Goal: Task Accomplishment & Management: Use online tool/utility

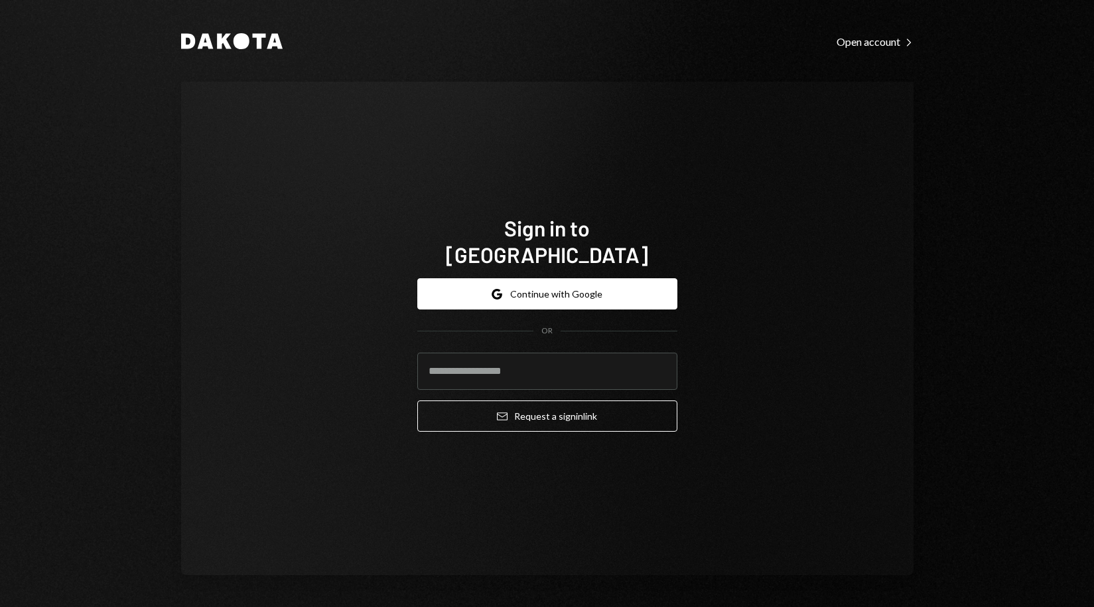
click at [562, 281] on button "Google Continue with Google" at bounding box center [547, 293] width 260 height 31
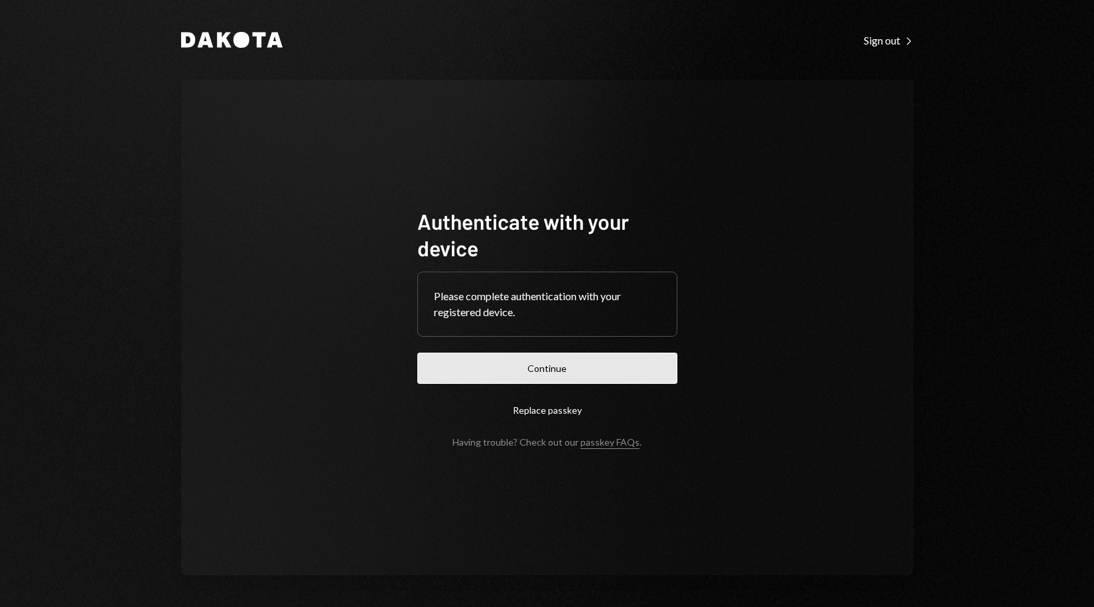
click at [583, 368] on button "Continue" at bounding box center [547, 367] width 260 height 31
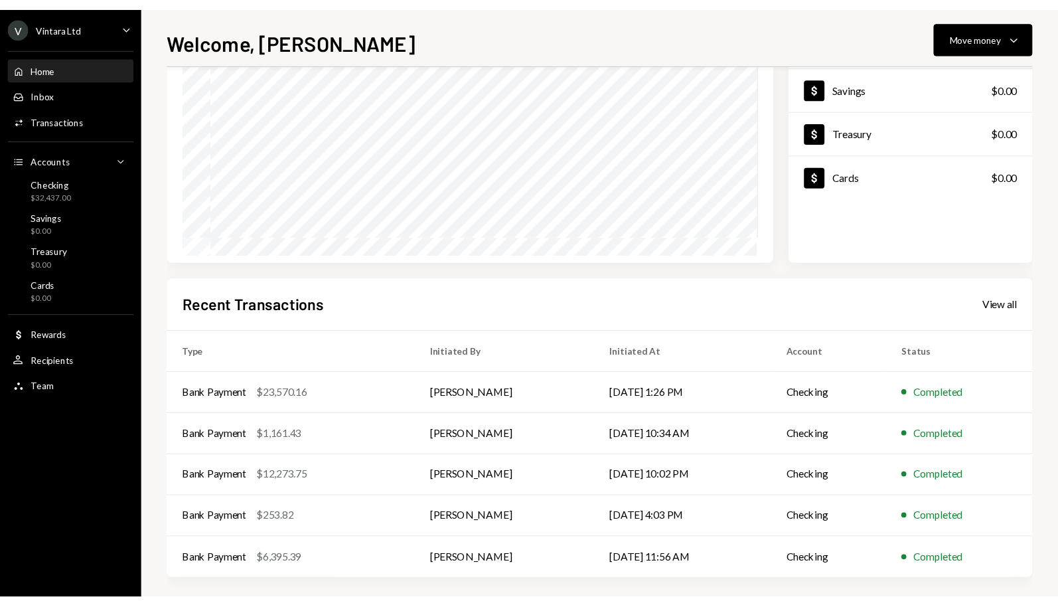
scroll to position [124, 0]
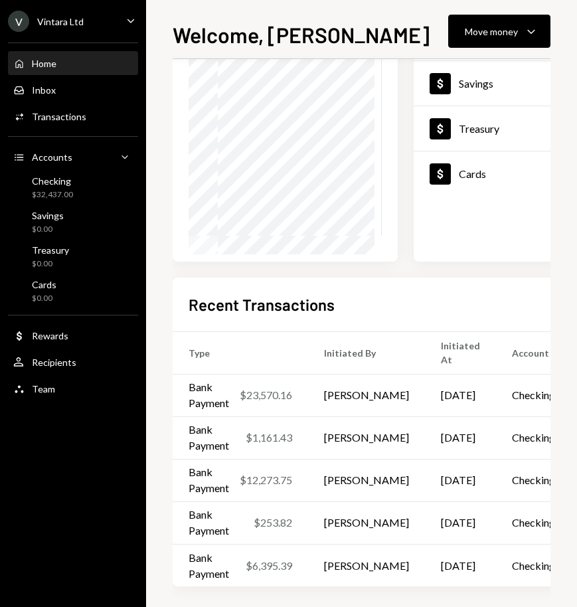
click at [384, 303] on div "Recent Transactions View all" at bounding box center [418, 304] width 461 height 22
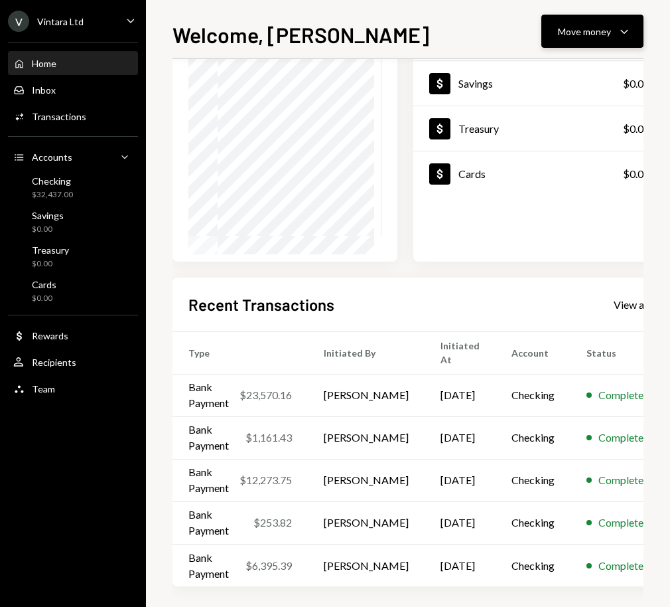
click at [612, 40] on button "Move money Caret Down" at bounding box center [592, 31] width 102 height 33
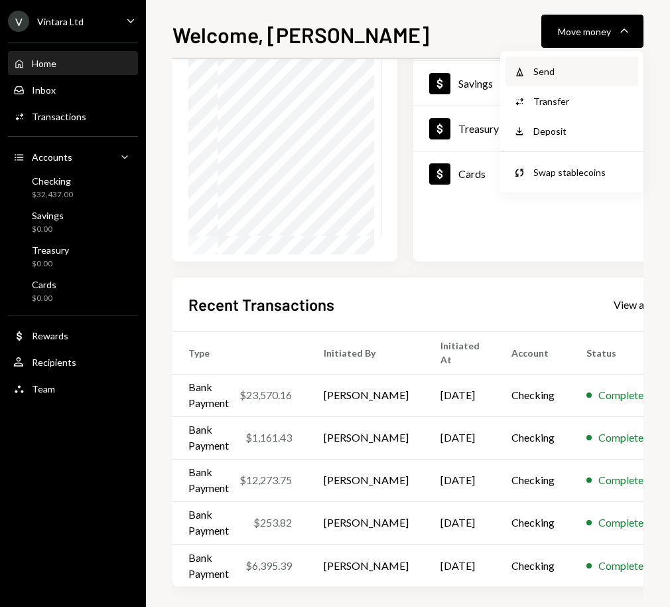
click at [574, 74] on div "Send" at bounding box center [582, 71] width 97 height 14
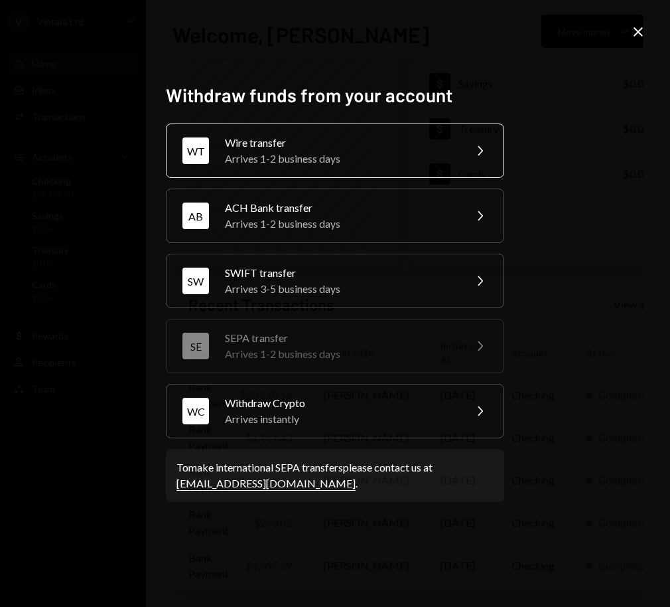
click at [309, 153] on div "Arrives 1-2 business days" at bounding box center [340, 159] width 231 height 16
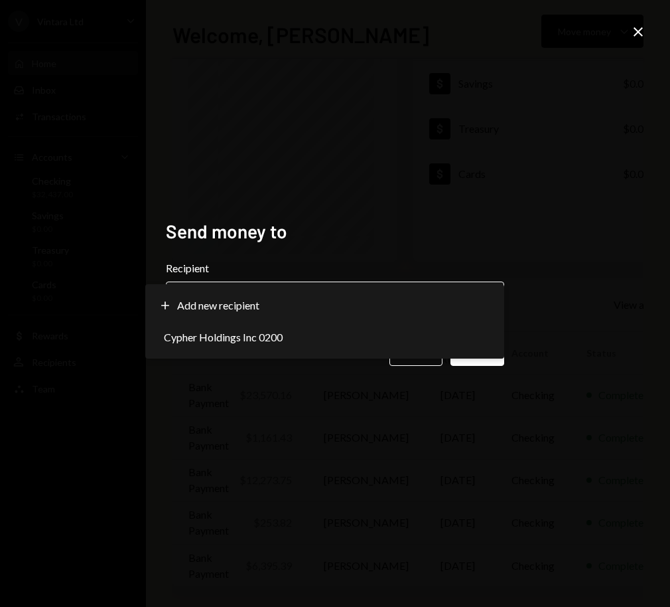
click at [234, 302] on body "**********" at bounding box center [335, 303] width 670 height 607
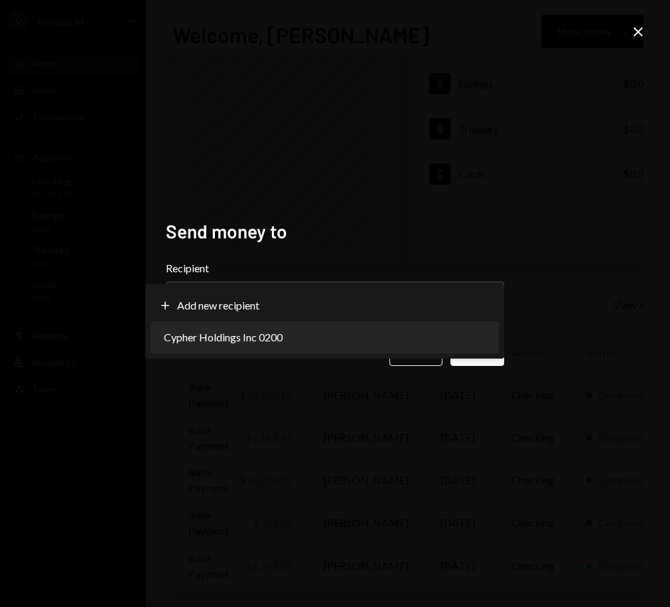
select select "**********"
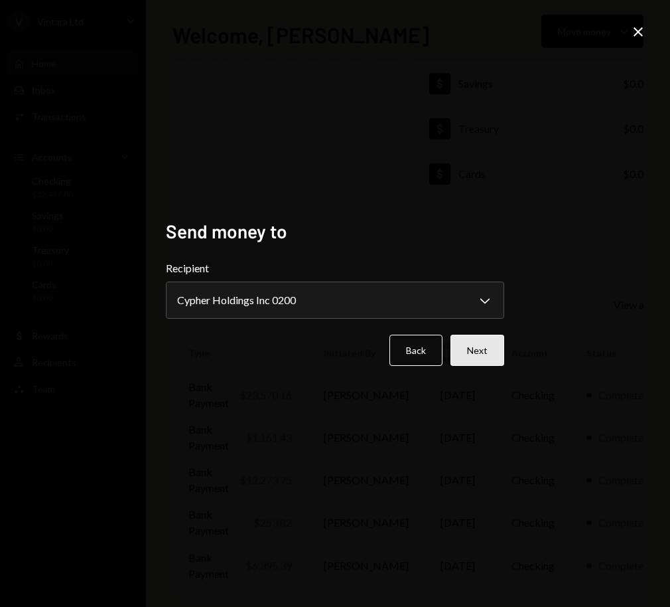
click at [485, 362] on button "Next" at bounding box center [478, 349] width 54 height 31
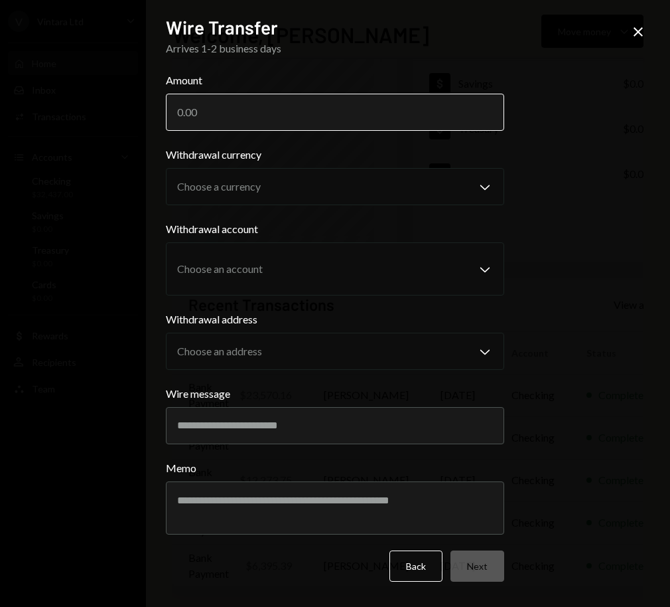
click at [247, 115] on input "Amount" at bounding box center [335, 112] width 338 height 37
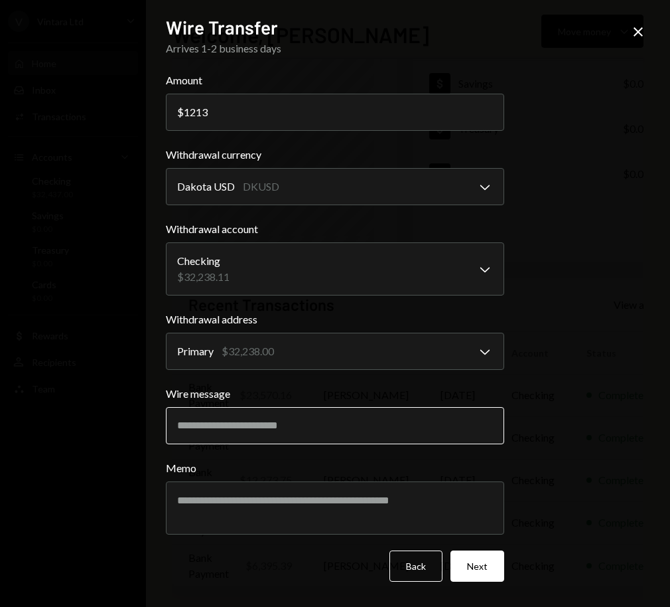
type input "1213"
click at [263, 429] on input "Wire message" at bounding box center [335, 425] width 338 height 37
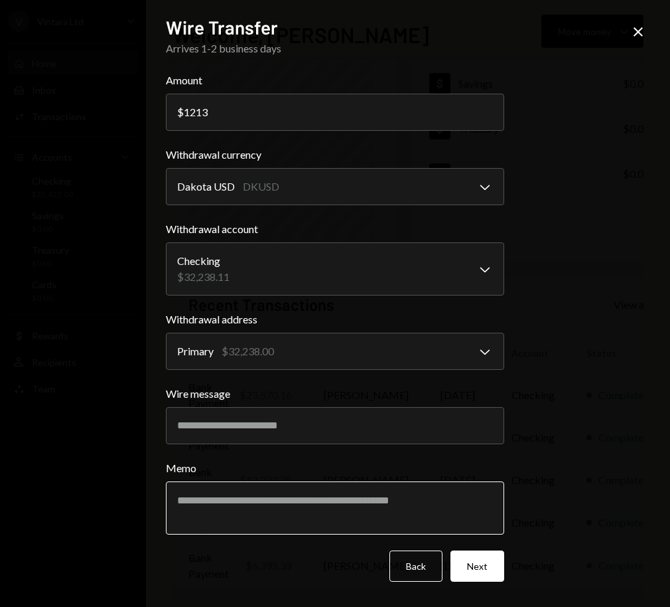
click at [293, 503] on textarea "Memo" at bounding box center [335, 507] width 338 height 53
type textarea "*"
type textarea "**********"
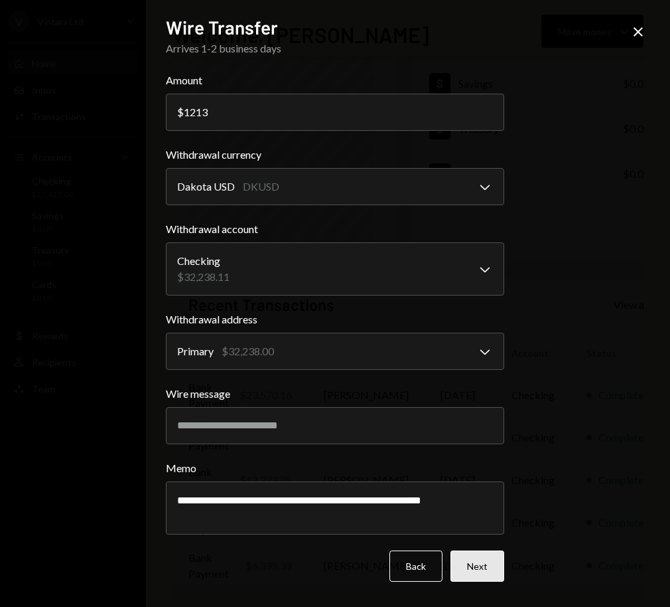
click at [488, 562] on button "Next" at bounding box center [478, 565] width 54 height 31
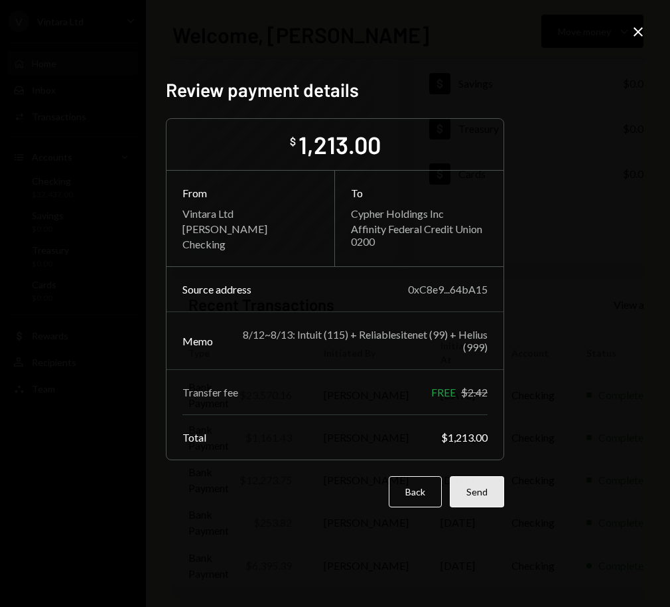
click at [483, 499] on button "Send" at bounding box center [477, 491] width 54 height 31
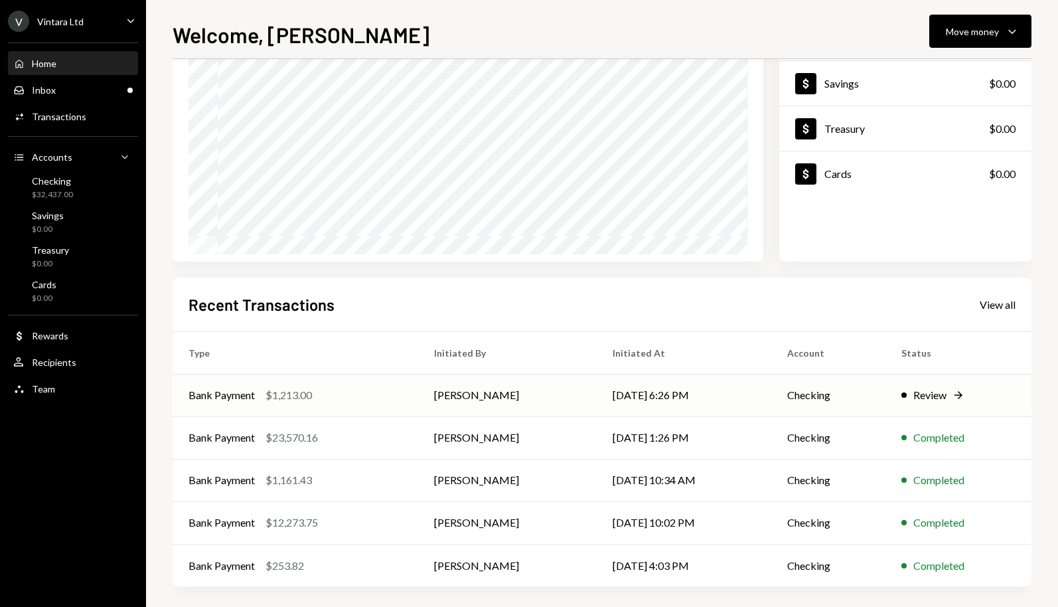
click at [921, 395] on div "Review" at bounding box center [929, 395] width 33 height 16
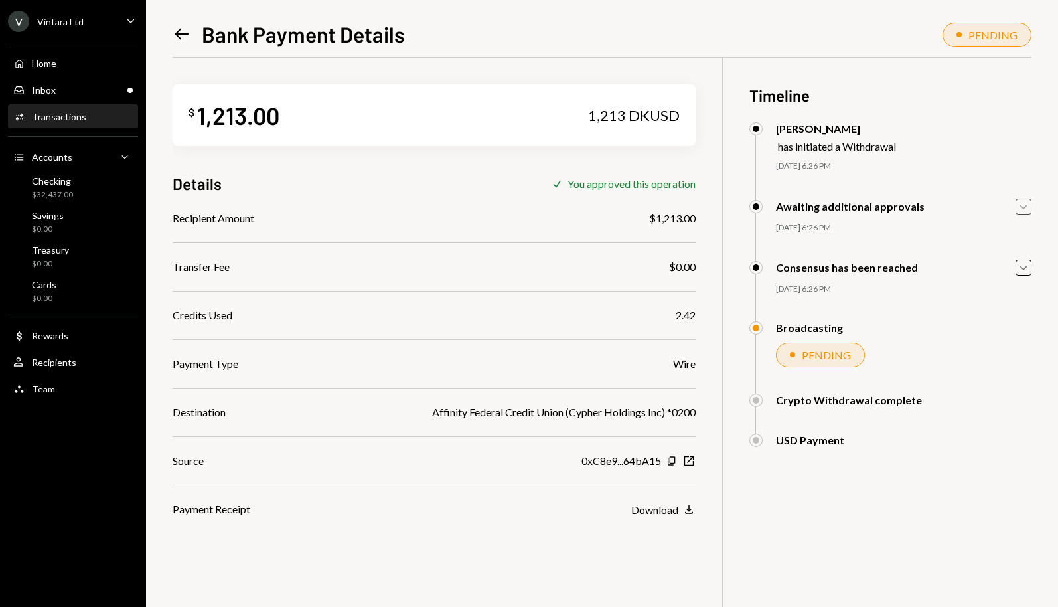
click at [1022, 206] on icon "Caret Down" at bounding box center [1023, 206] width 15 height 15
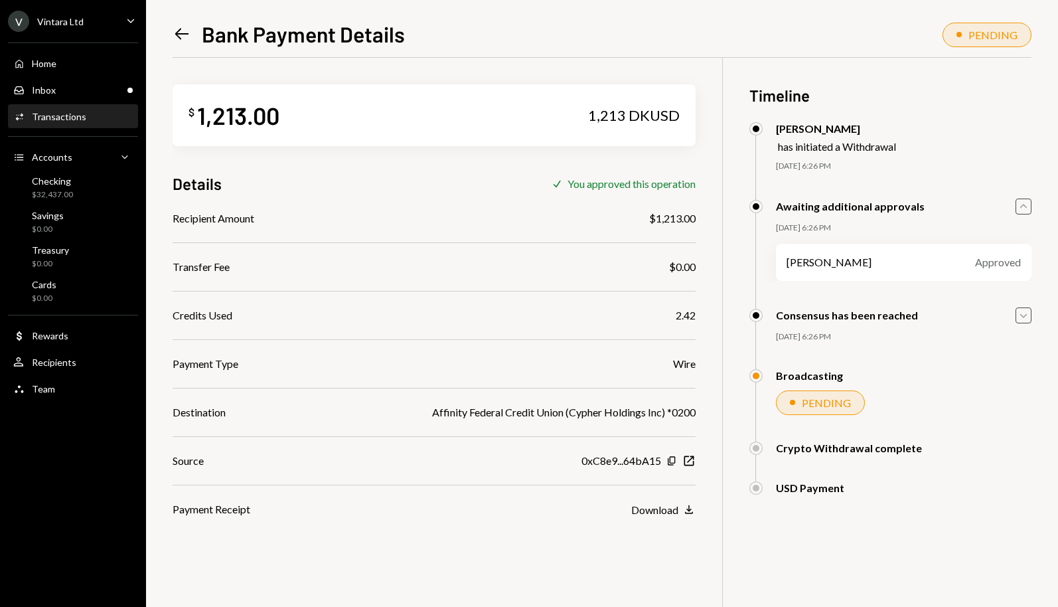
click at [1023, 309] on icon "Caret Down" at bounding box center [1023, 315] width 15 height 15
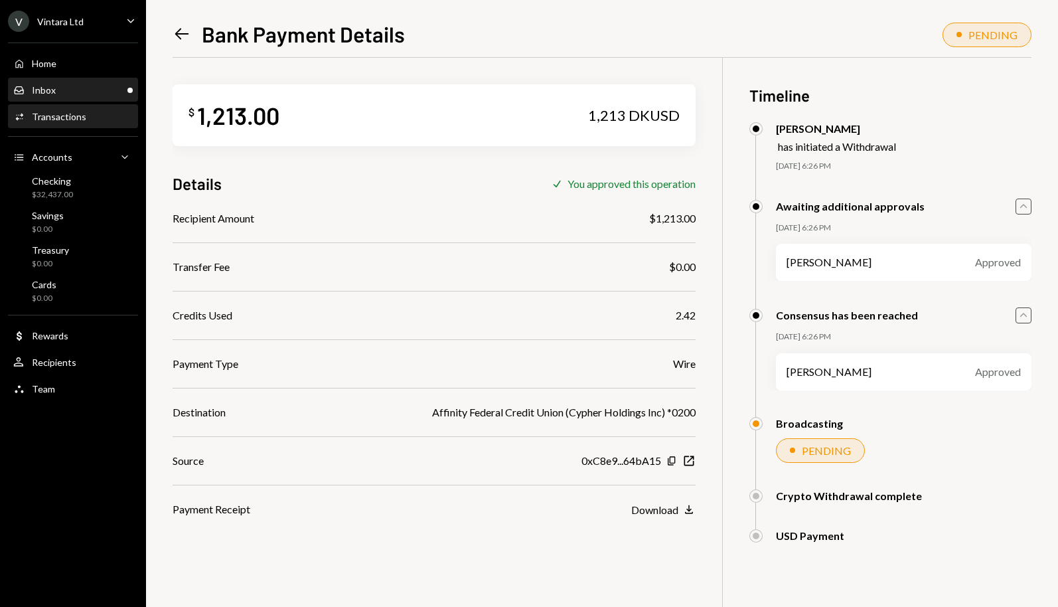
click at [72, 93] on div "Inbox Inbox" at bounding box center [72, 90] width 119 height 12
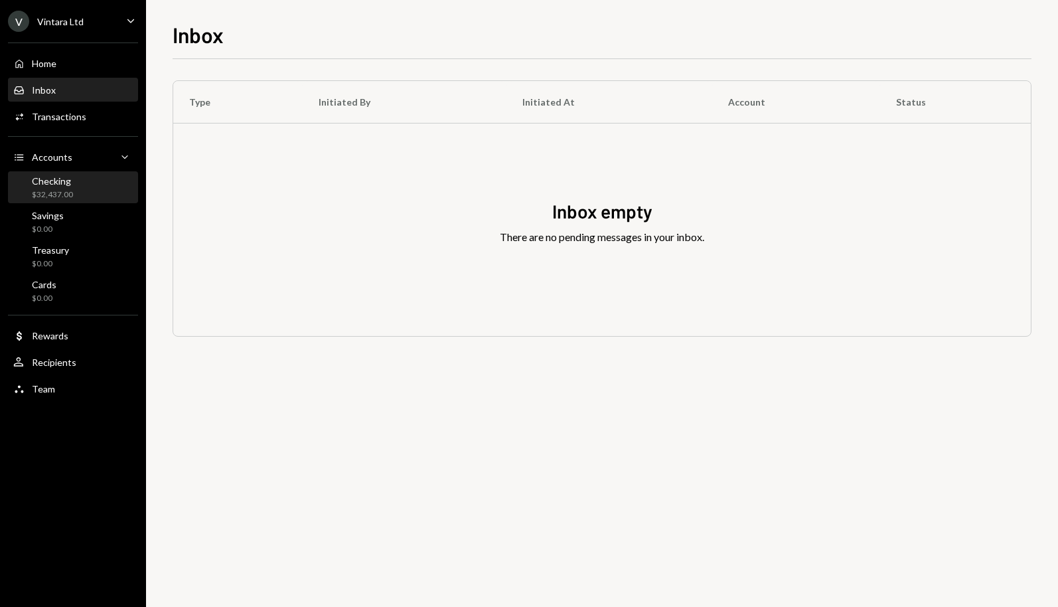
click at [56, 189] on div "$32,437.00" at bounding box center [52, 194] width 41 height 11
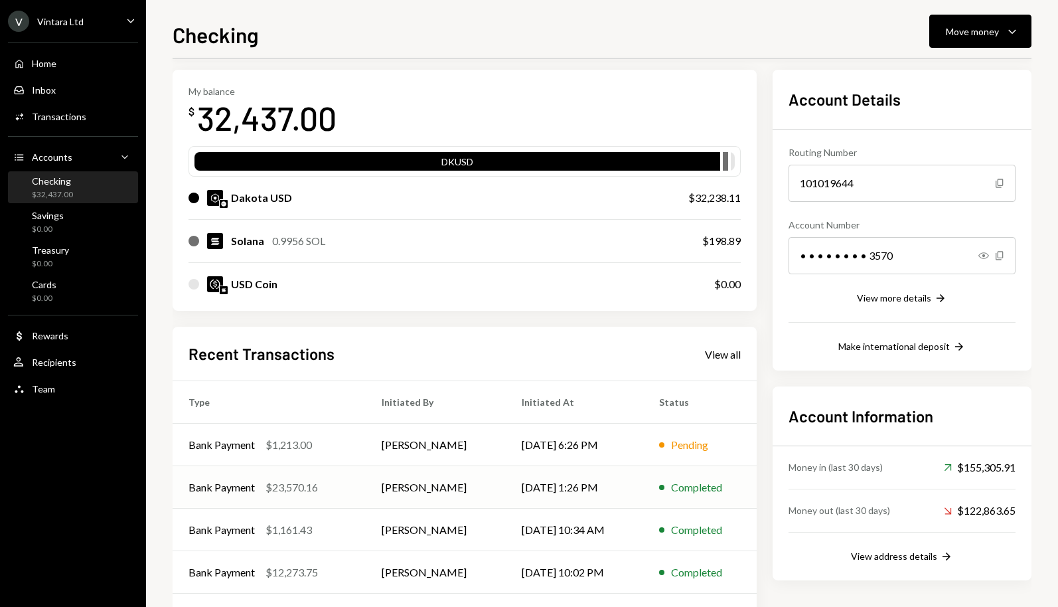
scroll to position [107, 0]
